Goal: Transaction & Acquisition: Purchase product/service

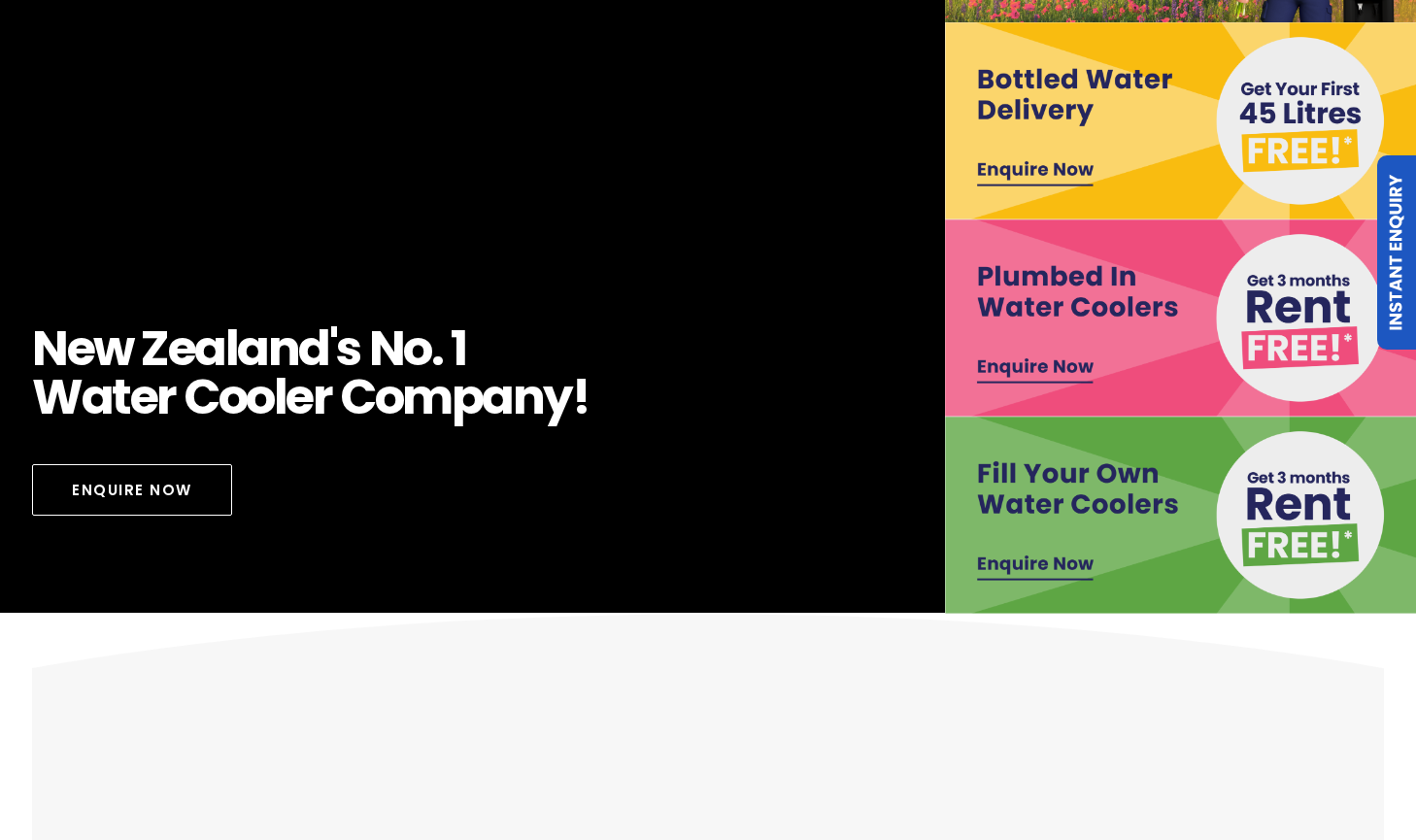
scroll to position [194, 0]
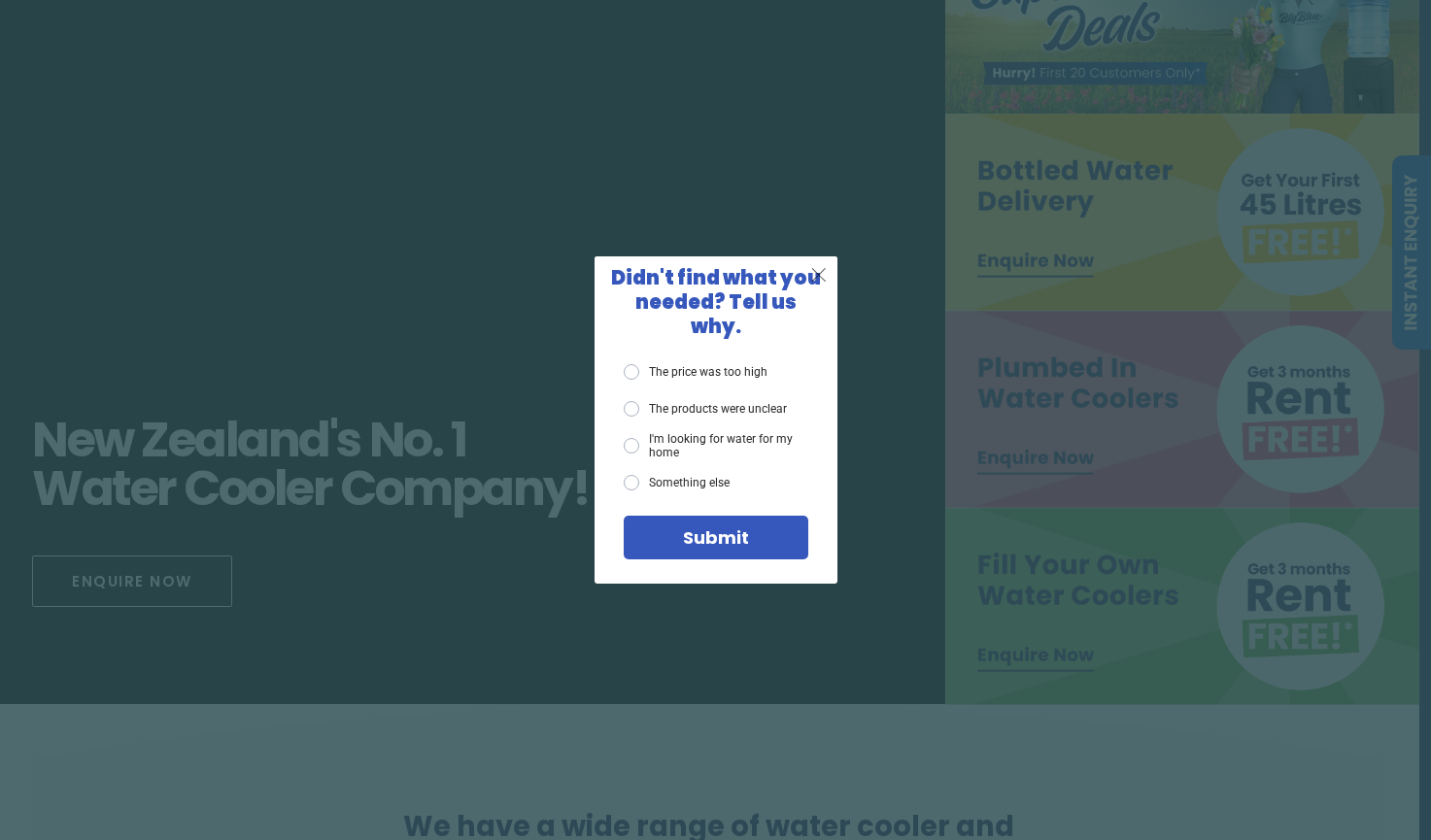
click at [832, 279] on div "X" at bounding box center [819, 275] width 37 height 37
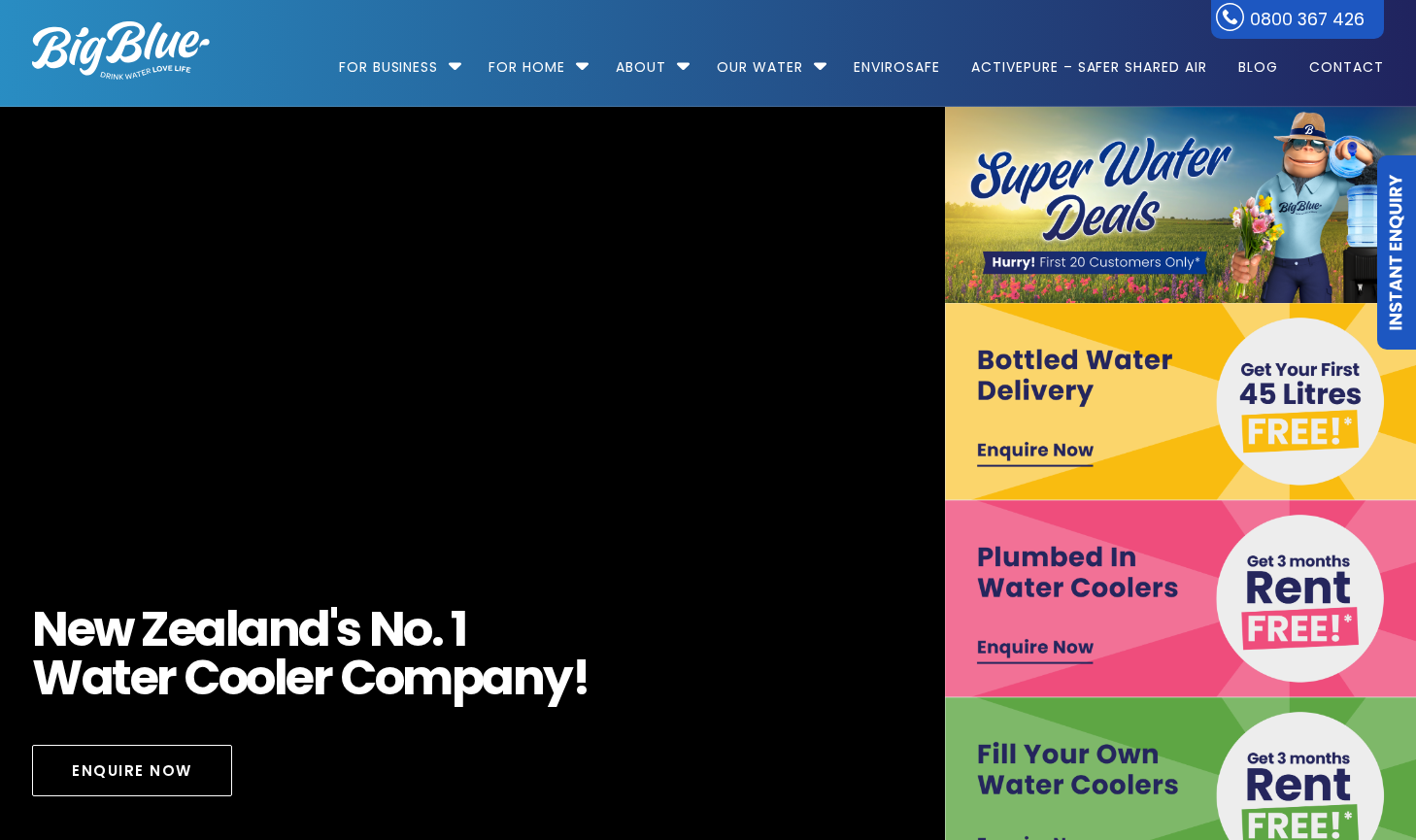
scroll to position [0, 0]
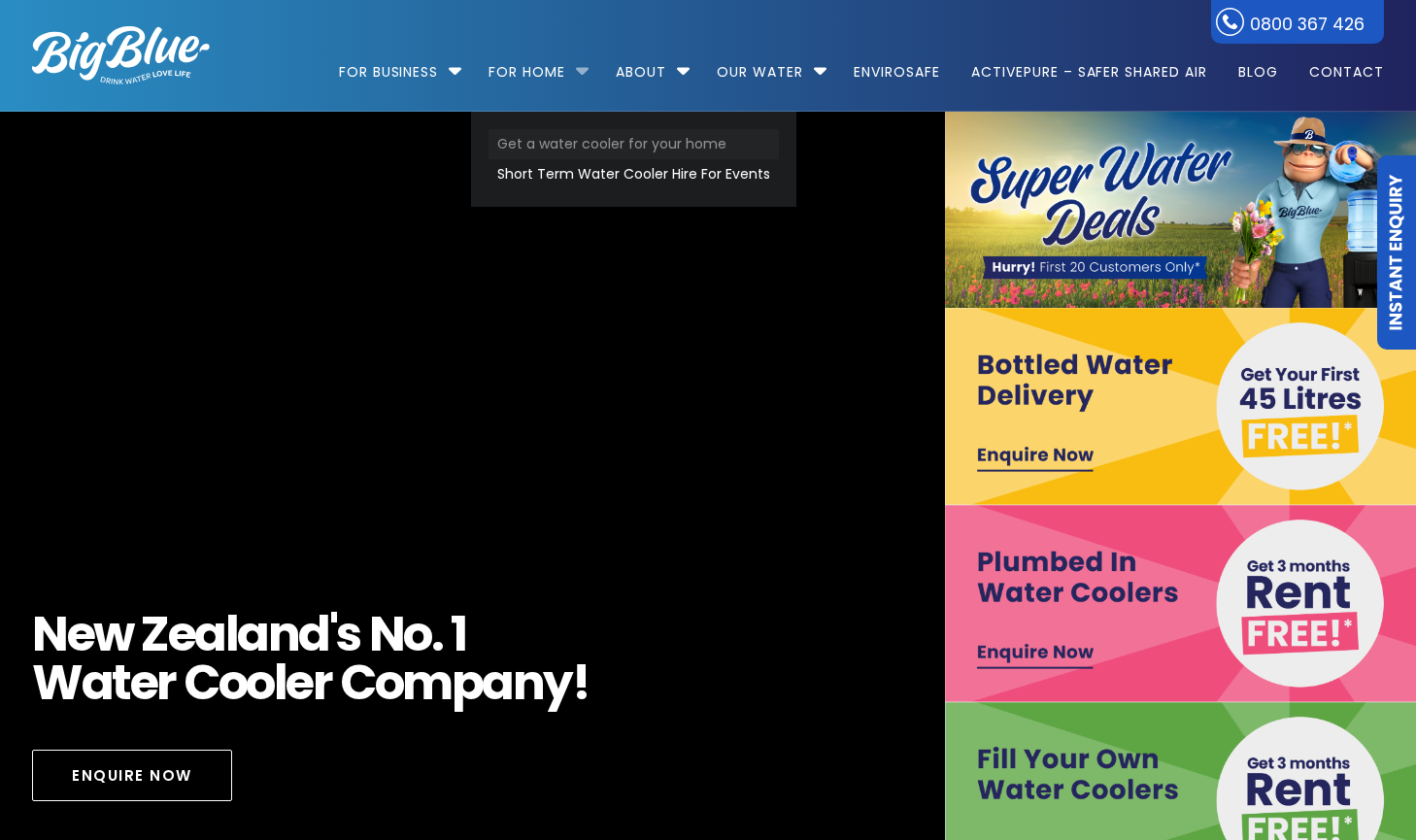
click at [532, 142] on link "Get a water cooler for your home" at bounding box center [633, 144] width 290 height 30
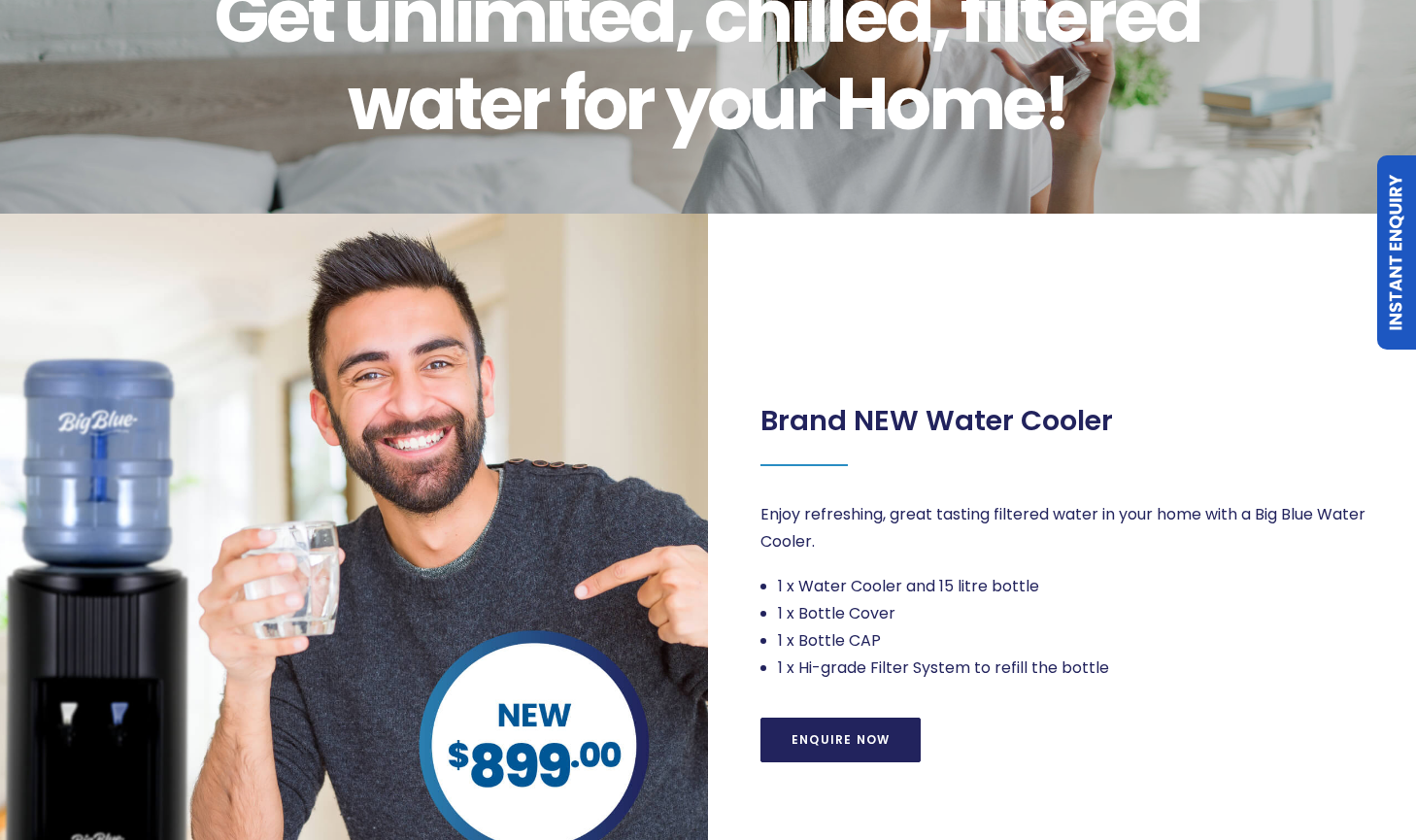
scroll to position [388, 0]
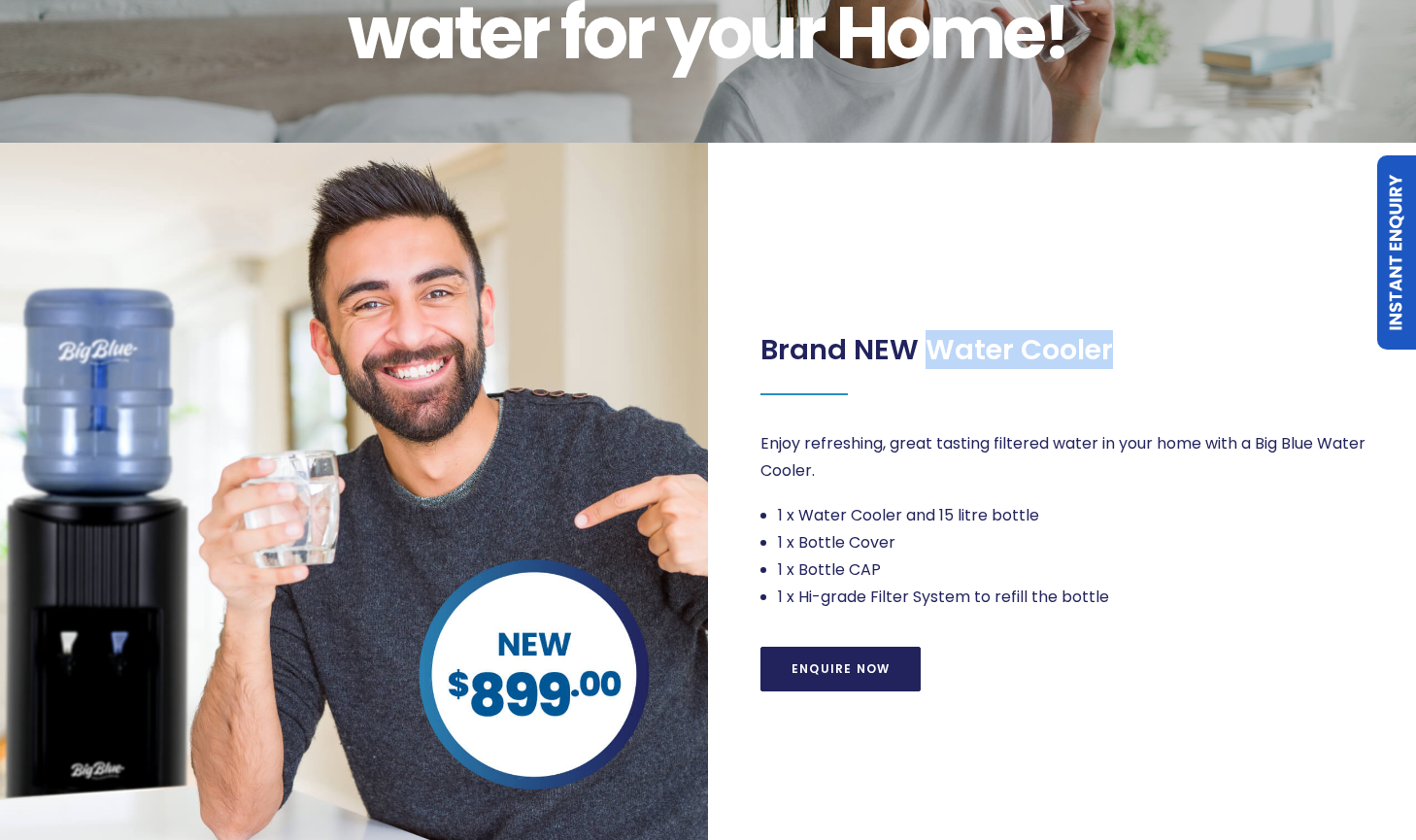
drag, startPoint x: 1124, startPoint y: 350, endPoint x: 927, endPoint y: 360, distance: 197.3
click at [927, 360] on div "Brand NEW Water Cooler" at bounding box center [1063, 351] width 606 height 88
copy h2 "Water Cooler"
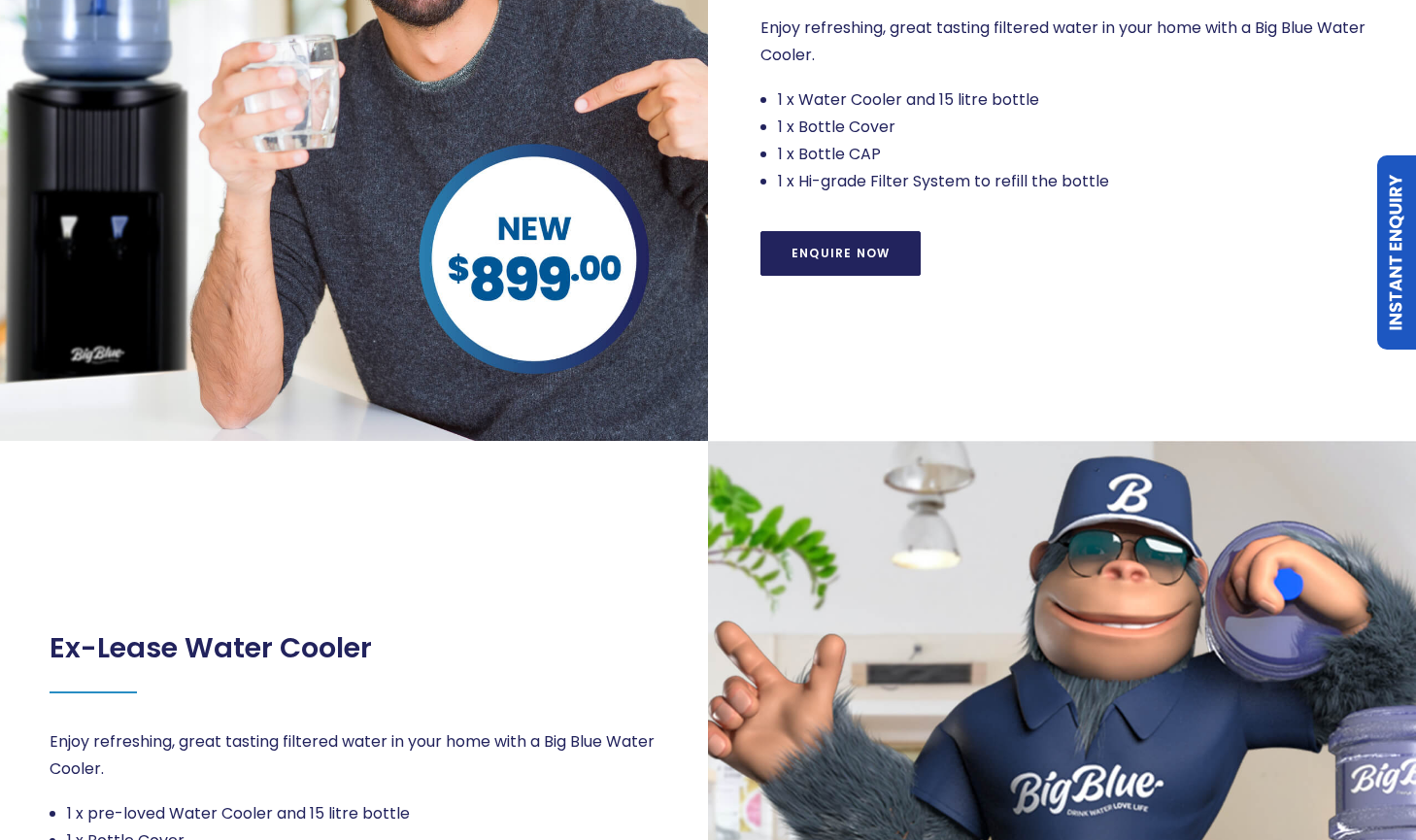
scroll to position [583, 0]
